Goal: Task Accomplishment & Management: Complete application form

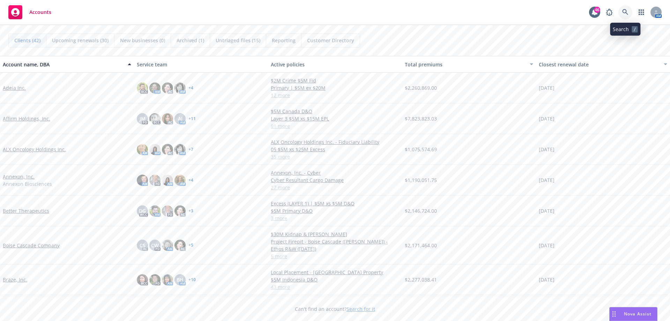
click at [627, 11] on icon at bounding box center [626, 12] width 6 height 6
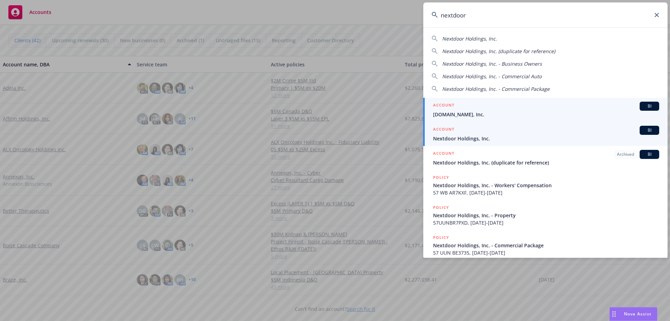
type input "nextdoor"
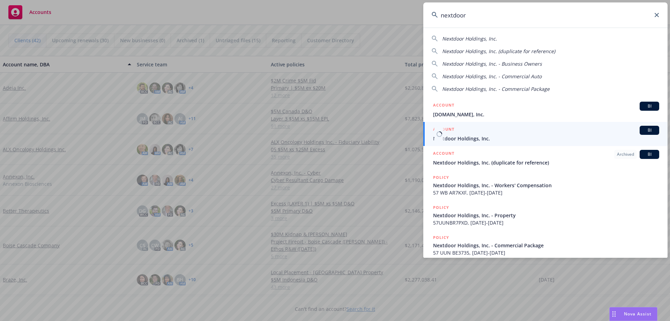
click at [471, 137] on span "Nextdoor Holdings, Inc." at bounding box center [546, 138] width 226 height 7
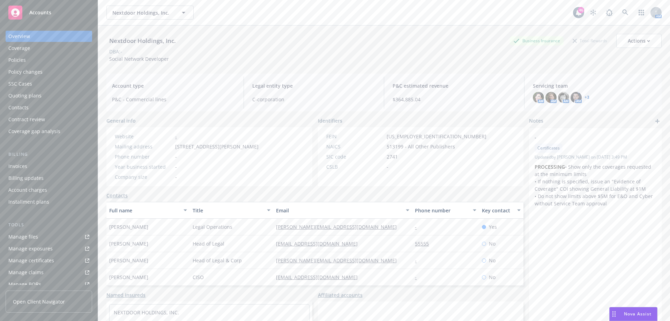
click at [35, 95] on div "Quoting plans" at bounding box center [24, 95] width 33 height 11
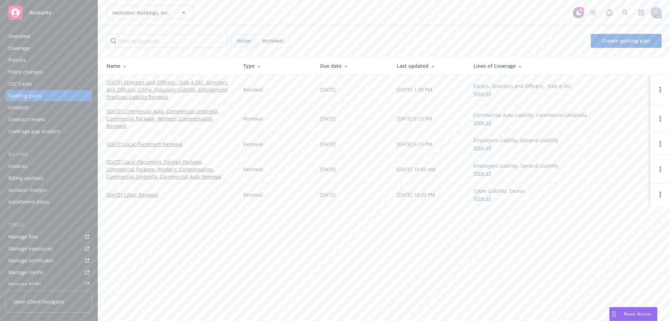
click at [189, 82] on link "[DATE] Directors and Officers - Side A DIC, Directors and Officers, Crime, Fidu…" at bounding box center [169, 90] width 126 height 22
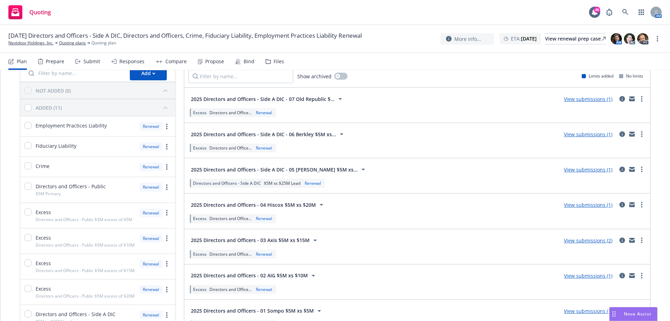
scroll to position [35, 0]
click at [90, 61] on div "Submit" at bounding box center [91, 62] width 17 height 6
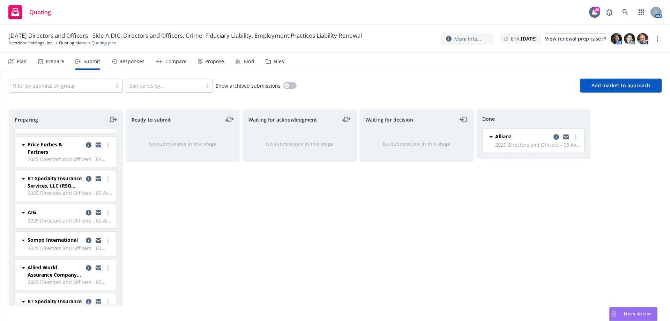
scroll to position [40, 0]
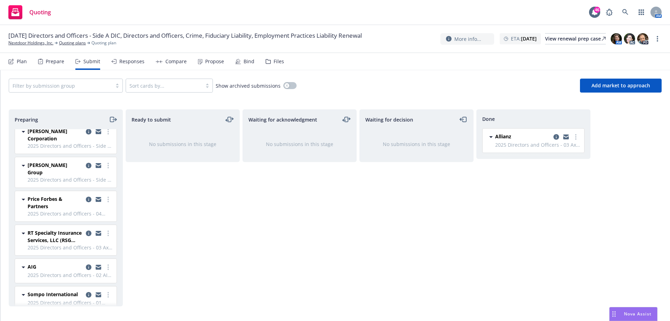
click at [58, 61] on div "Prepare" at bounding box center [55, 62] width 19 height 6
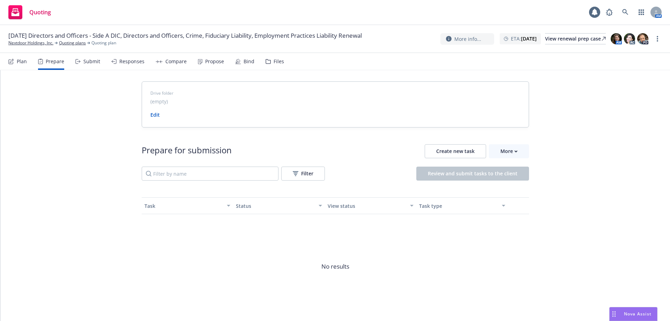
click at [17, 59] on div "Plan" at bounding box center [22, 62] width 10 height 6
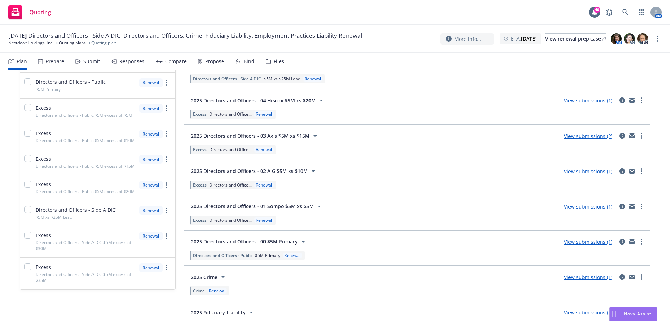
scroll to position [35, 0]
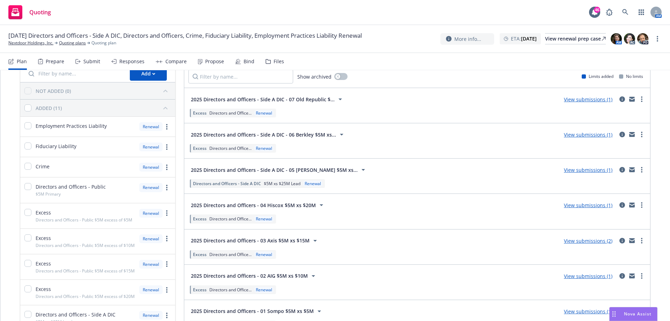
click at [89, 64] on div "Submit" at bounding box center [91, 62] width 17 height 6
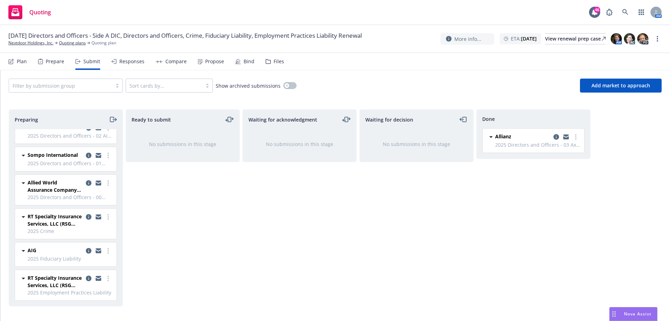
scroll to position [180, 0]
